Goal: Information Seeking & Learning: Learn about a topic

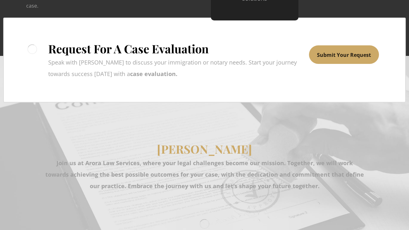
scroll to position [1539, 0]
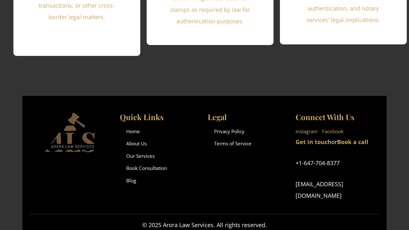
scroll to position [1404, 0]
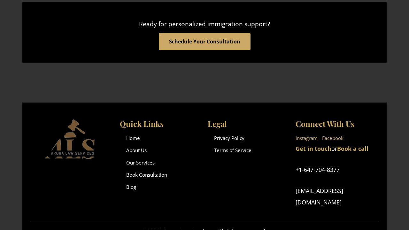
scroll to position [958, 0]
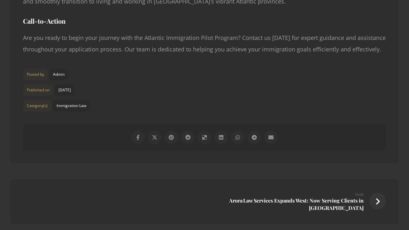
scroll to position [1221, 0]
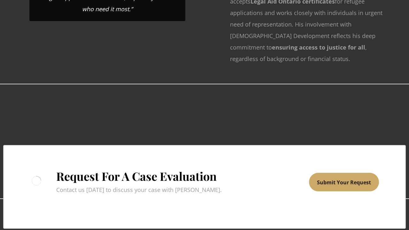
scroll to position [1496, 0]
